Goal: Transaction & Acquisition: Purchase product/service

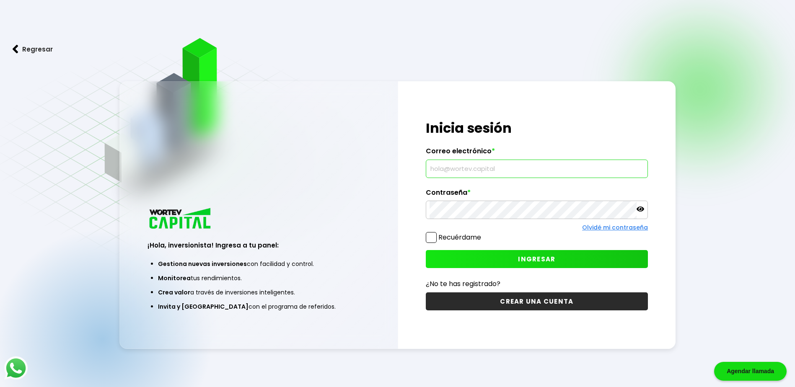
click at [471, 167] on input "text" at bounding box center [537, 169] width 215 height 18
type input "[EMAIL_ADDRESS][DOMAIN_NAME]"
click at [538, 258] on span "INGRESAR" at bounding box center [536, 259] width 37 height 9
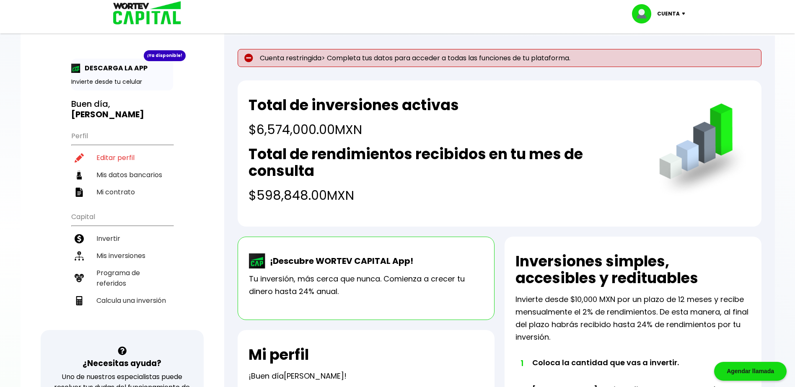
click at [248, 57] on img at bounding box center [248, 58] width 9 height 9
click at [118, 158] on li "Editar perfil" at bounding box center [122, 157] width 102 height 17
select select "Hombre"
select select "Posgrado"
select select "CM"
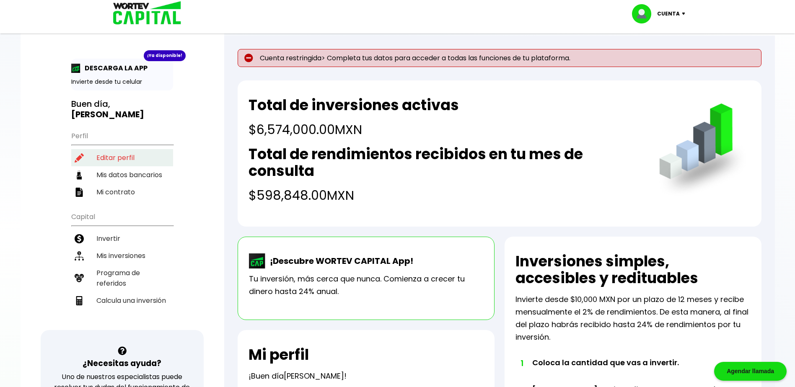
select select "BBVA Bancomer"
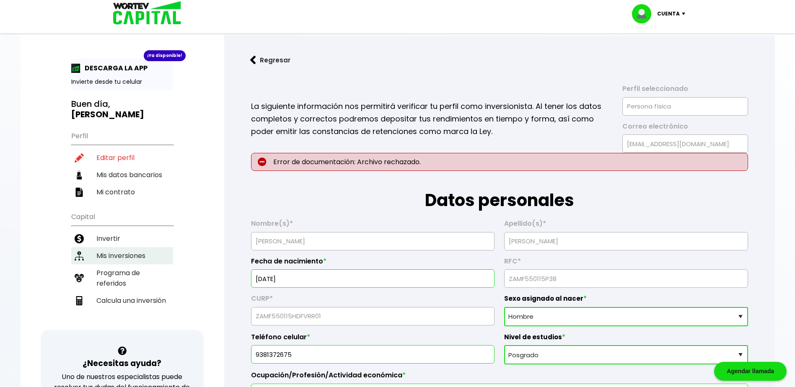
click at [120, 251] on li "Mis inversiones" at bounding box center [122, 255] width 102 height 17
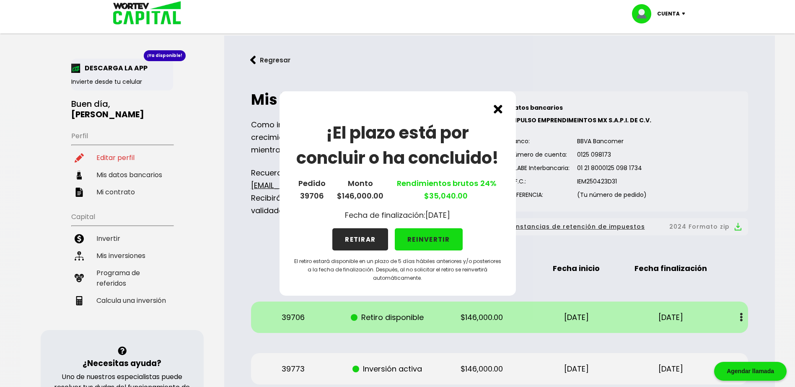
click at [367, 238] on button "RETIRAR" at bounding box center [360, 239] width 56 height 22
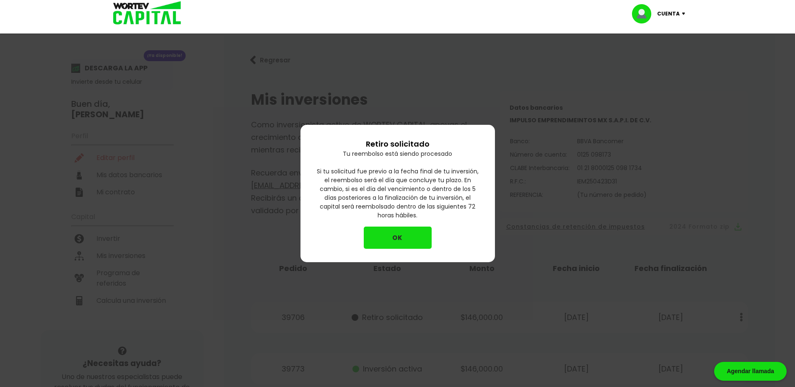
click at [391, 238] on button "OK" at bounding box center [398, 238] width 68 height 22
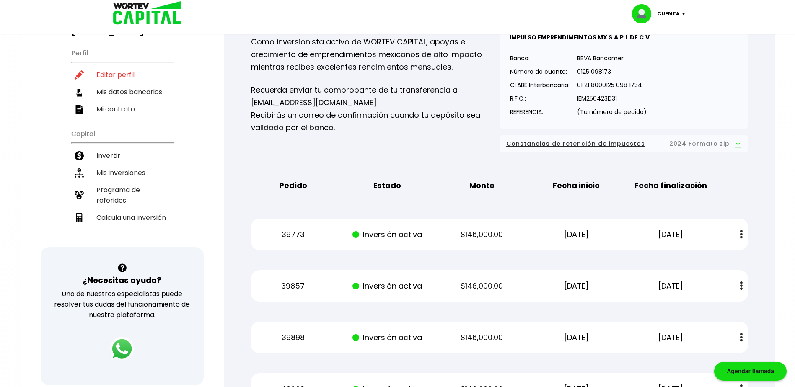
scroll to position [84, 0]
click at [110, 155] on li "Invertir" at bounding box center [122, 154] width 102 height 17
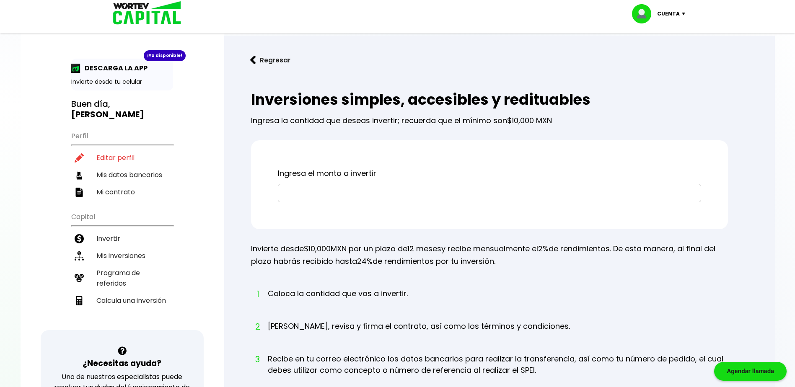
click at [339, 192] on input "text" at bounding box center [490, 193] width 416 height 18
type input "$200,000"
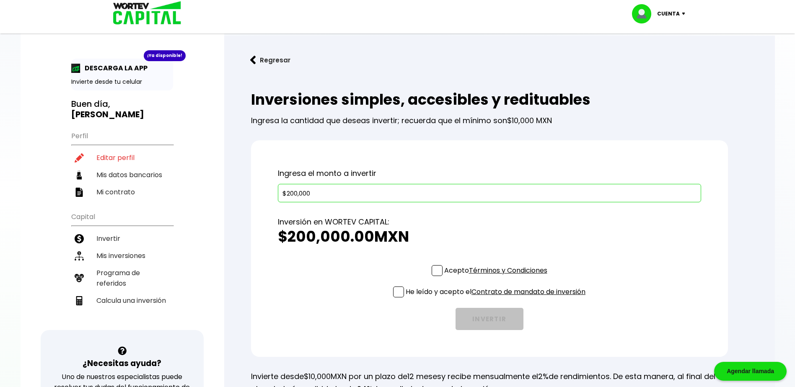
click at [433, 268] on span at bounding box center [437, 270] width 11 height 11
click at [497, 277] on input "Acepto Términos y Condiciones" at bounding box center [497, 277] width 0 height 0
click at [395, 292] on span at bounding box center [398, 292] width 11 height 11
click at [497, 298] on input "He leído y acepto el Contrato de mandato de inversión" at bounding box center [497, 298] width 0 height 0
click at [493, 316] on button "INVERTIR" at bounding box center [490, 319] width 68 height 22
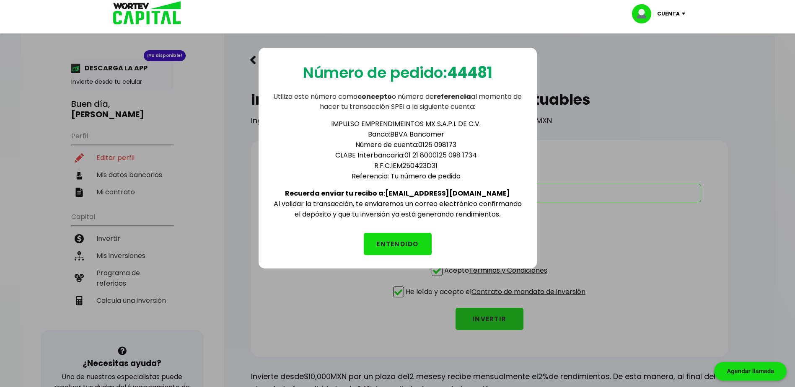
click at [403, 244] on button "ENTENDIDO" at bounding box center [398, 244] width 68 height 22
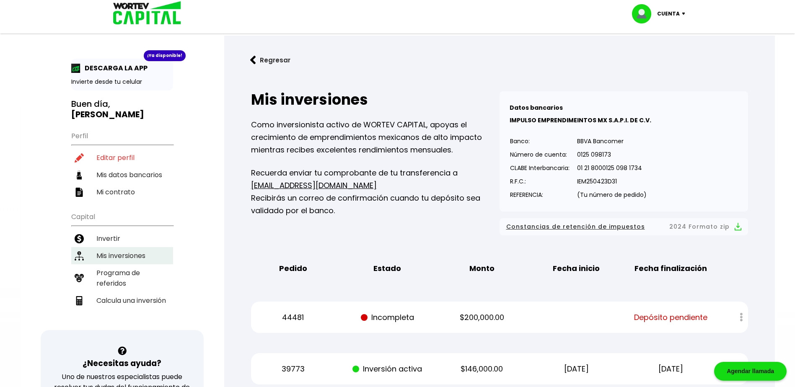
click at [118, 253] on li "Mis inversiones" at bounding box center [122, 255] width 102 height 17
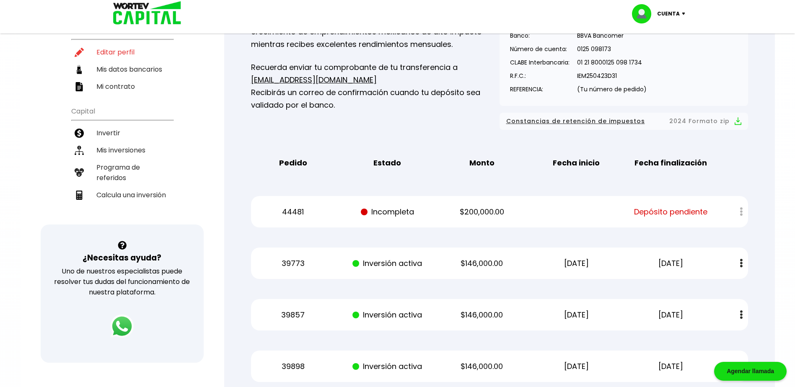
scroll to position [126, 0]
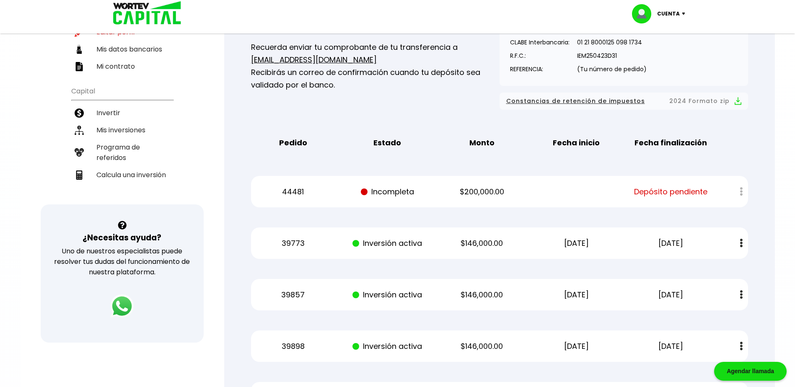
click at [680, 14] on img at bounding box center [685, 14] width 11 height 3
click at [662, 56] on li "Cerrar sesión" at bounding box center [659, 55] width 67 height 17
